Goal: Information Seeking & Learning: Learn about a topic

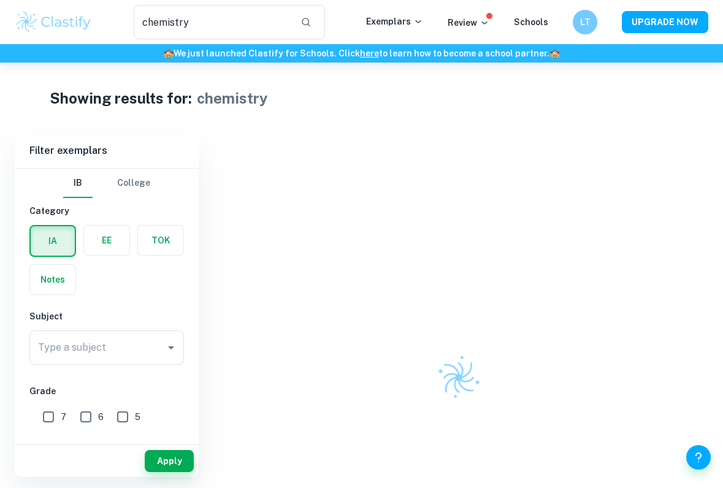
click at [45, 418] on input "7" at bounding box center [48, 417] width 25 height 25
checkbox input "true"
click at [91, 347] on div "Type a subject Type a subject" at bounding box center [106, 348] width 155 height 34
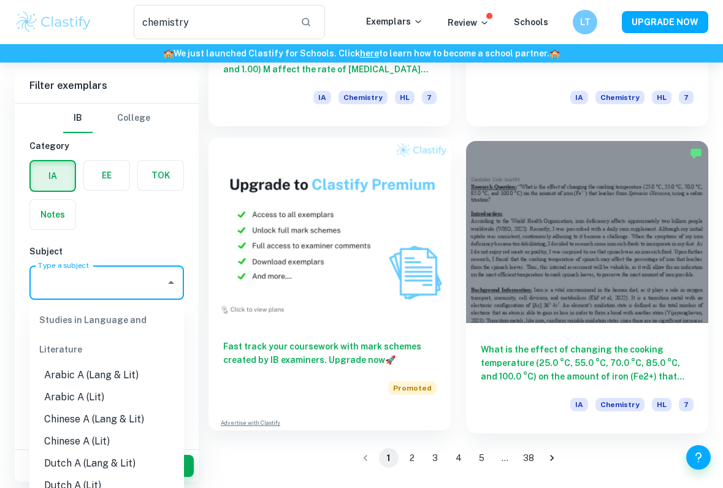
scroll to position [3370, 0]
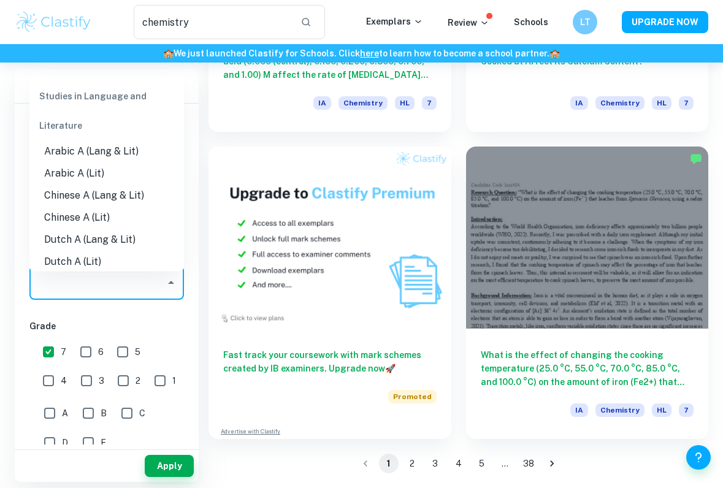
click at [413, 457] on button "2" at bounding box center [412, 464] width 20 height 20
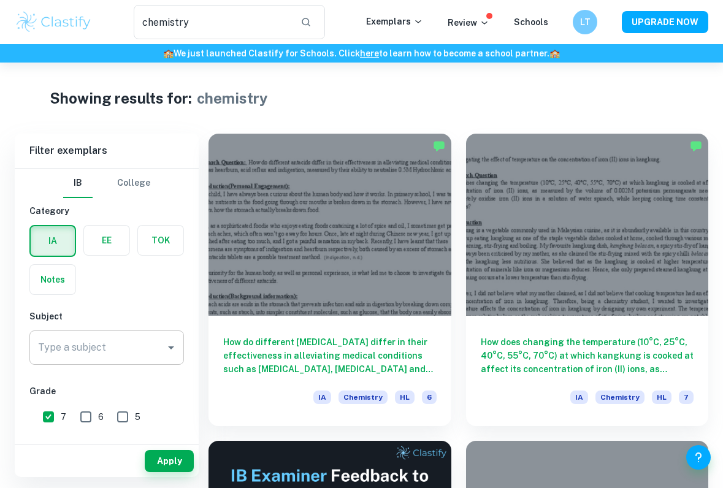
click at [134, 359] on div "Type a subject" at bounding box center [106, 348] width 155 height 34
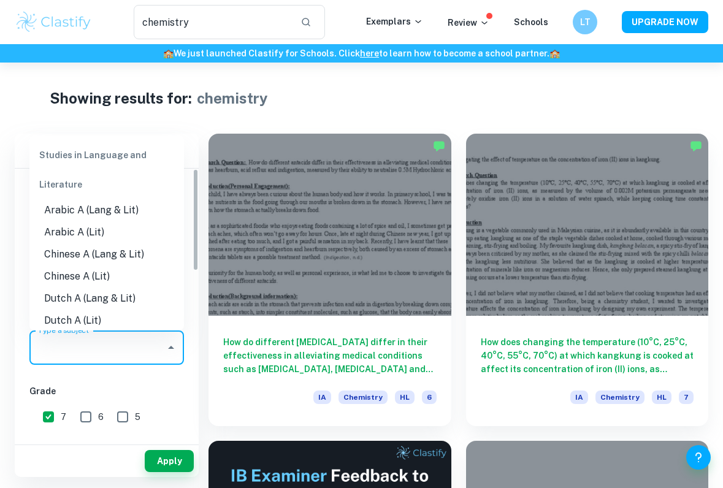
type input "h"
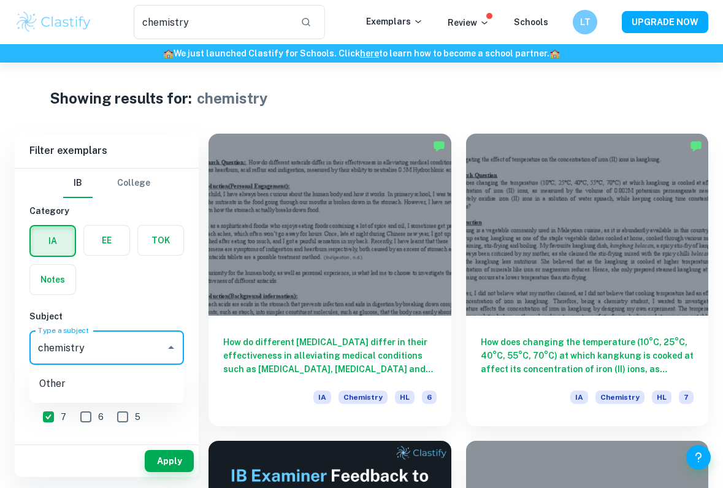
type input "chemistry"
click at [111, 406] on li "Chemistry" at bounding box center [106, 410] width 155 height 22
click at [161, 456] on button "Apply" at bounding box center [169, 461] width 49 height 22
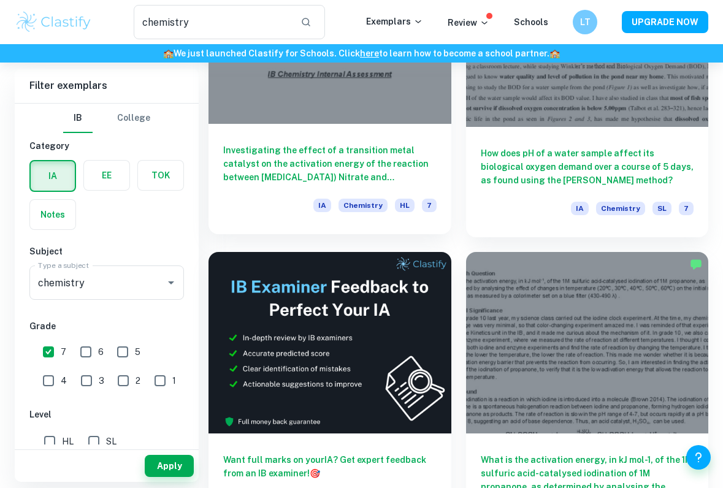
scroll to position [185, 0]
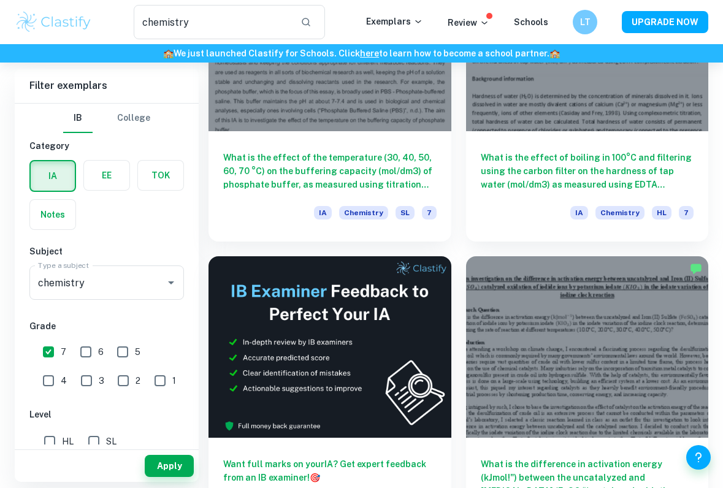
drag, startPoint x: 56, startPoint y: 437, endPoint x: 66, endPoint y: 435, distance: 9.4
click at [56, 437] on input "HL" at bounding box center [49, 441] width 25 height 25
checkbox input "true"
click at [177, 456] on button "Apply" at bounding box center [169, 466] width 49 height 22
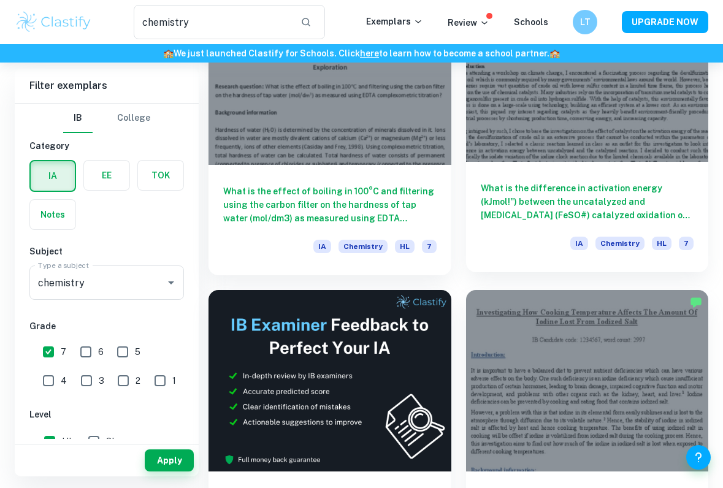
scroll to position [203, 0]
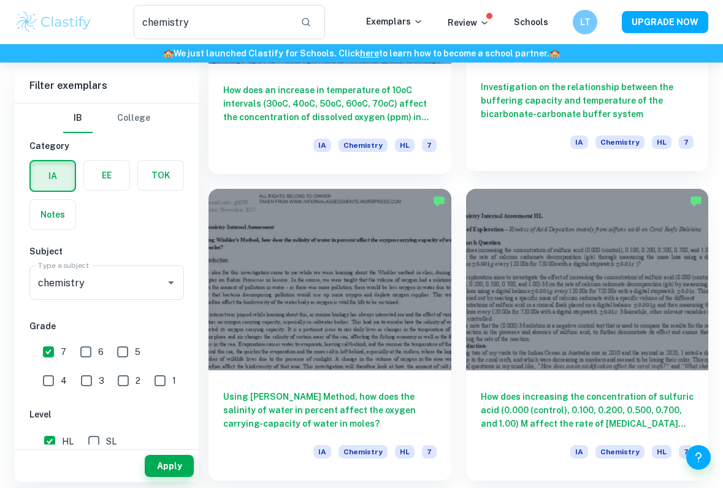
click at [541, 156] on div "Investigation on the relationship between the buffering capacity and temperatur…" at bounding box center [587, 116] width 243 height 110
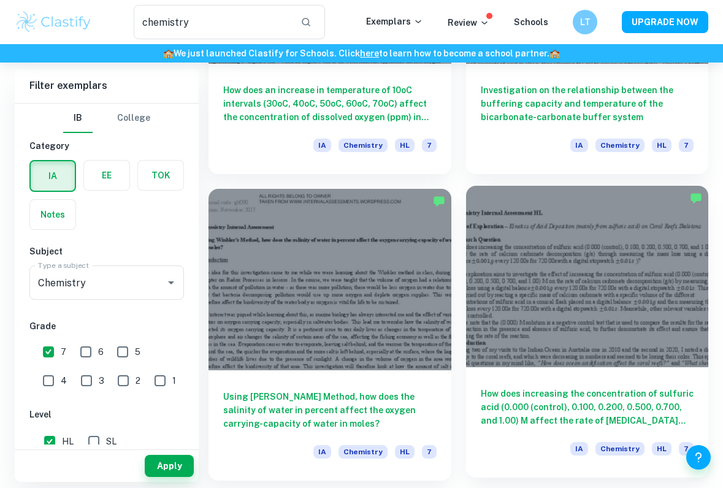
scroll to position [1643, 0]
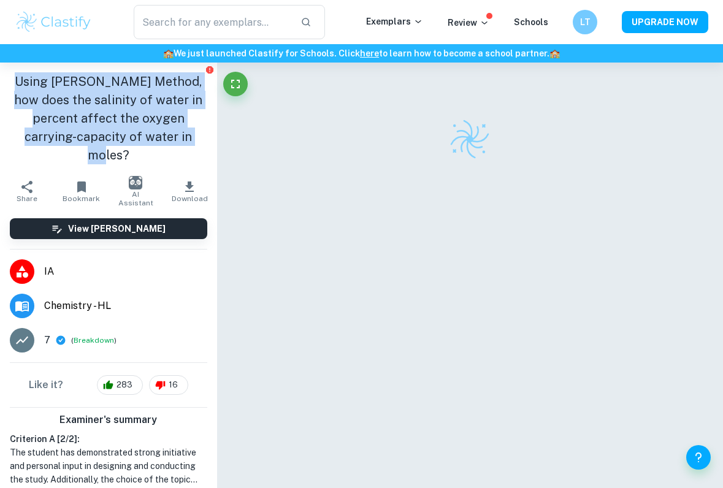
drag, startPoint x: 186, startPoint y: 134, endPoint x: 7, endPoint y: 76, distance: 187.5
click at [7, 76] on div "Using [PERSON_NAME] Method, how does the salinity of water in percent affect th…" at bounding box center [108, 119] width 217 height 112
copy h1 "Using [PERSON_NAME] Method, how does the salinity of water in percent affect th…"
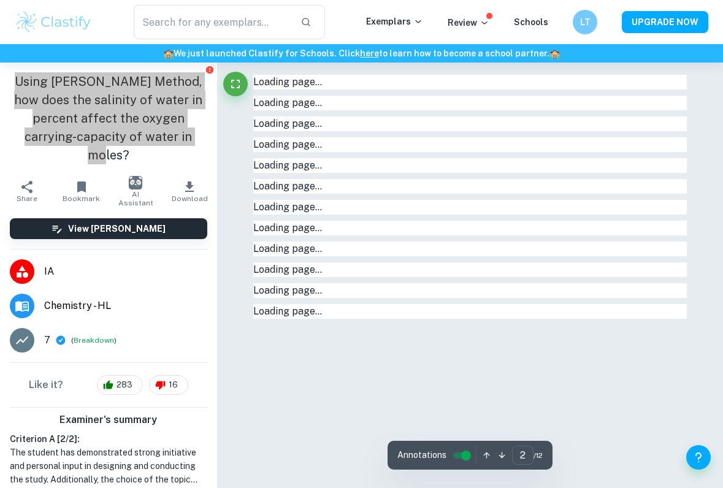
type input "1"
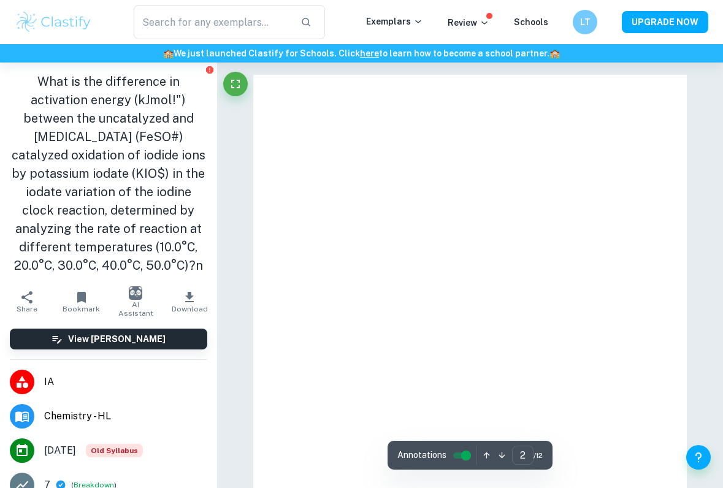
type input "1"
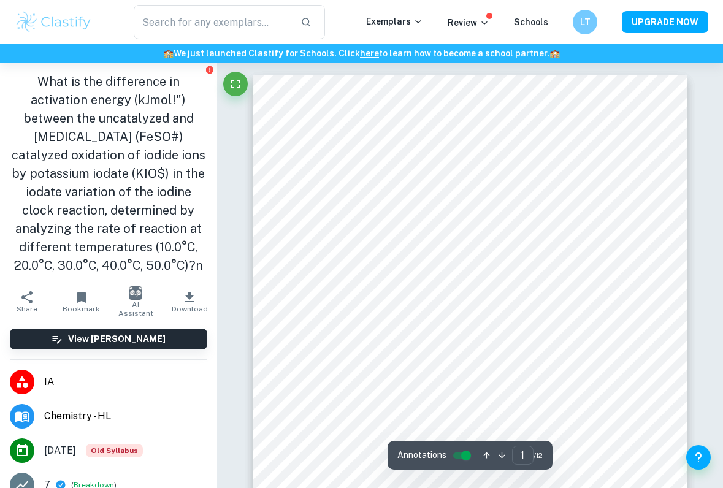
click at [117, 164] on h1 "What is the difference in activation energy (kJmol!") between the uncatalyzed a…" at bounding box center [108, 173] width 197 height 202
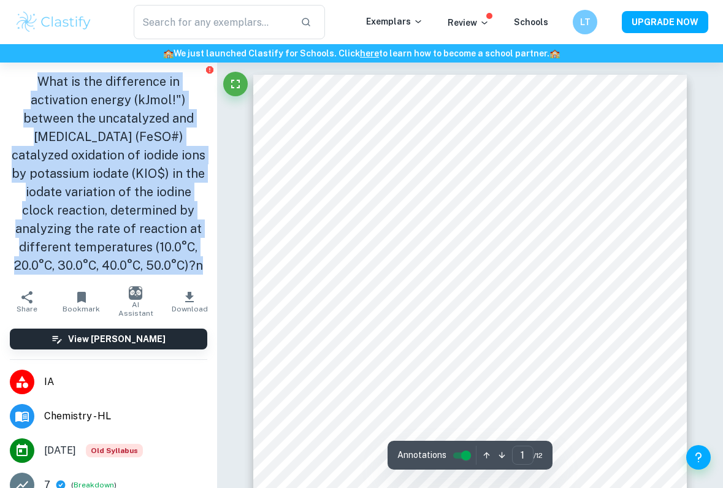
click at [128, 190] on h1 "What is the difference in activation energy (kJmol!") between the uncatalyzed a…" at bounding box center [108, 173] width 197 height 202
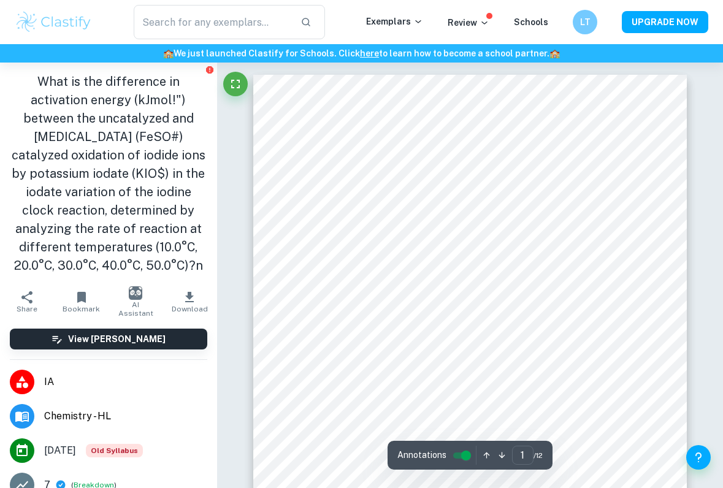
click at [128, 190] on h1 "What is the difference in activation energy (kJmol!") between the uncatalyzed a…" at bounding box center [108, 173] width 197 height 202
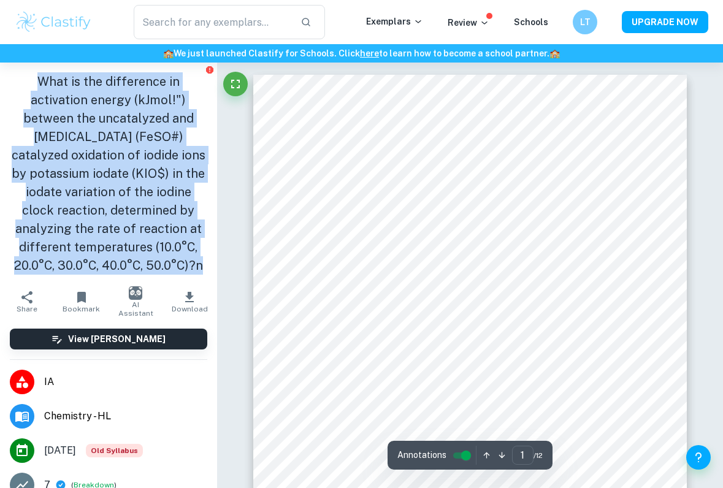
click at [128, 190] on h1 "What is the difference in activation energy (kJmol!") between the uncatalyzed a…" at bounding box center [108, 173] width 197 height 202
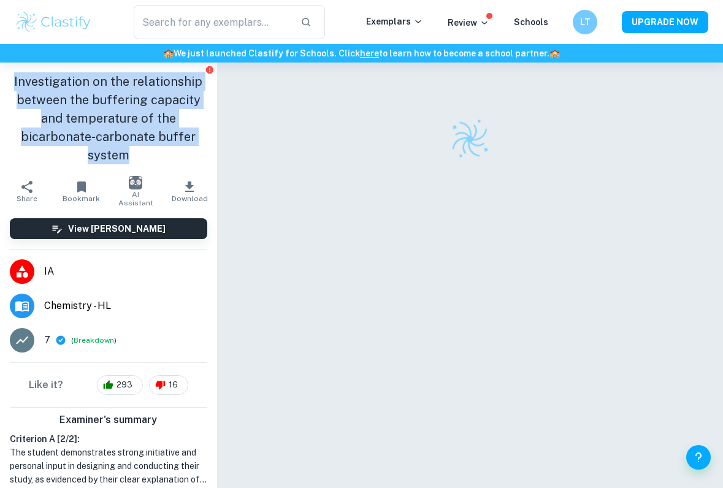
drag, startPoint x: 158, startPoint y: 161, endPoint x: 8, endPoint y: 76, distance: 172.7
click at [8, 76] on div "Investigation on the relationship between the buffering capacity and temperatur…" at bounding box center [108, 119] width 217 height 112
copy h1 "Investigation on the relationship between the buffering capacity and temperatur…"
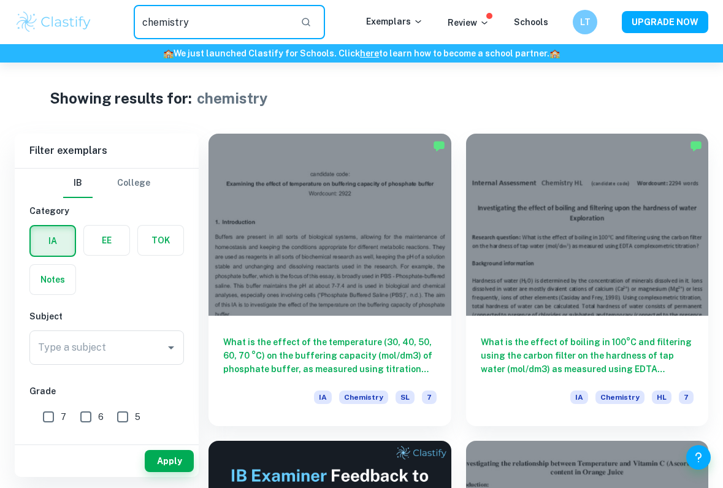
drag, startPoint x: 221, startPoint y: 23, endPoint x: 25, endPoint y: 20, distance: 196.9
click at [25, 20] on div "chemistry ​ Exemplars Review Schools LT UPGRADE NOW" at bounding box center [361, 22] width 723 height 34
type input "H₂O with D₂O"
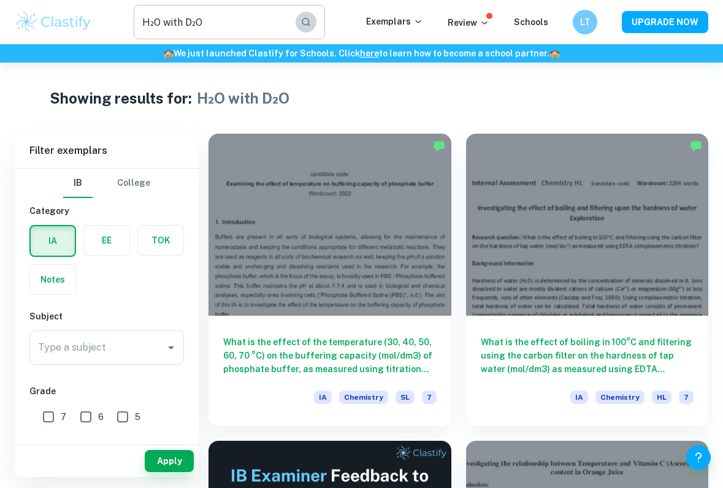
click at [309, 22] on icon "button" at bounding box center [305, 22] width 11 height 11
click at [316, 20] on button "button" at bounding box center [306, 22] width 21 height 21
click at [312, 20] on icon "button" at bounding box center [305, 22] width 11 height 11
